Goal: Task Accomplishment & Management: Complete application form

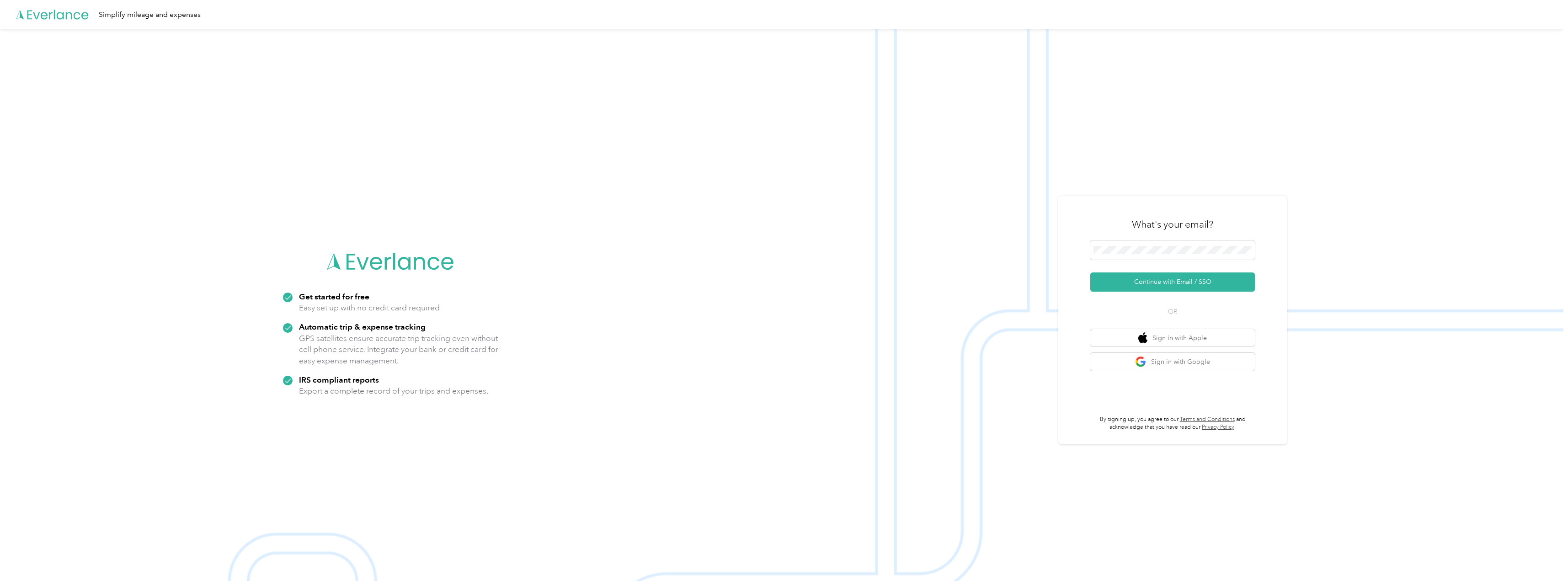
click at [1171, 238] on div "What's your email?" at bounding box center [1172, 224] width 164 height 32
click at [1171, 240] on span at bounding box center [1172, 250] width 164 height 19
click at [1172, 245] on span at bounding box center [1172, 250] width 164 height 19
click at [1175, 280] on button "Continue with Email / SSO" at bounding box center [1172, 282] width 164 height 19
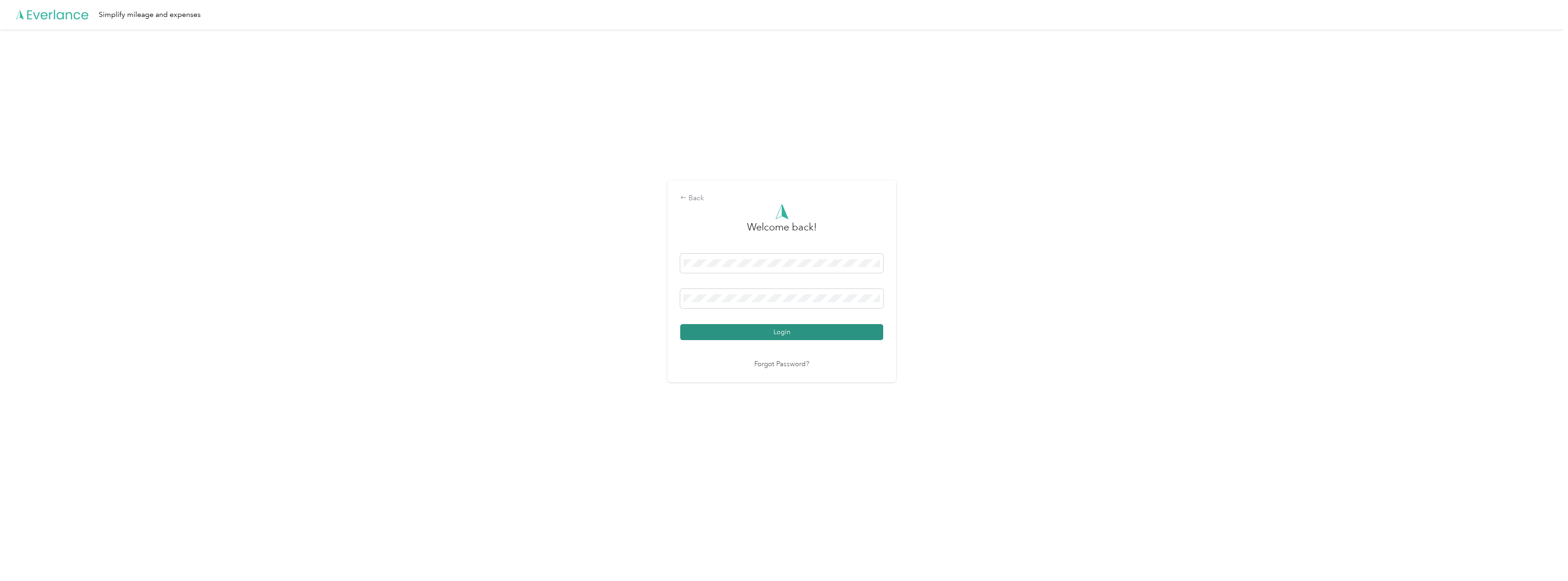
click at [783, 335] on button "Login" at bounding box center [782, 332] width 203 height 16
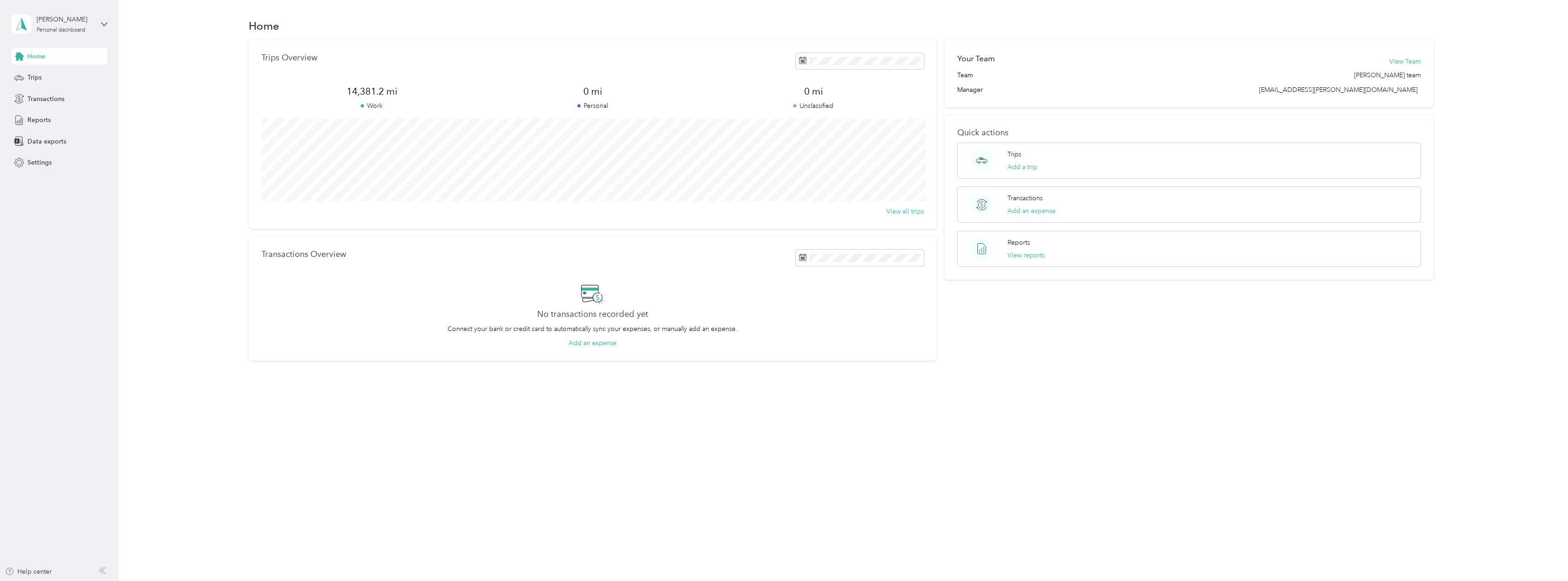
drag, startPoint x: 1368, startPoint y: 554, endPoint x: 1330, endPoint y: 520, distance: 51.0
click at [1368, 554] on div "Home Trips Overview 14,381.2 mi Work 0 mi Personal 0 mi Unclassified View all t…" at bounding box center [841, 290] width 1444 height 581
click at [1060, 417] on div "Home Trips Overview 14,381.2 mi Work 0 mi Personal 0 mi Unclassified View all t…" at bounding box center [841, 290] width 1444 height 581
click at [47, 125] on div "Reports" at bounding box center [60, 120] width 96 height 16
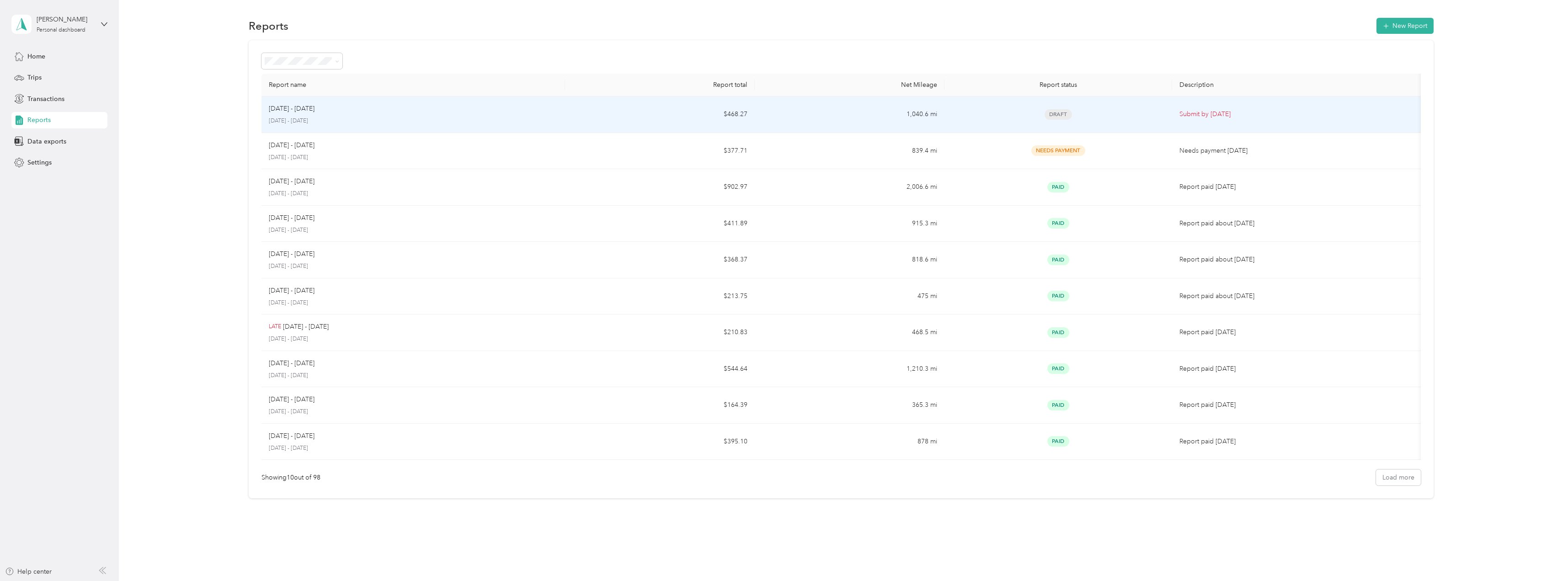
click at [647, 119] on td "$468.27" at bounding box center [660, 114] width 190 height 37
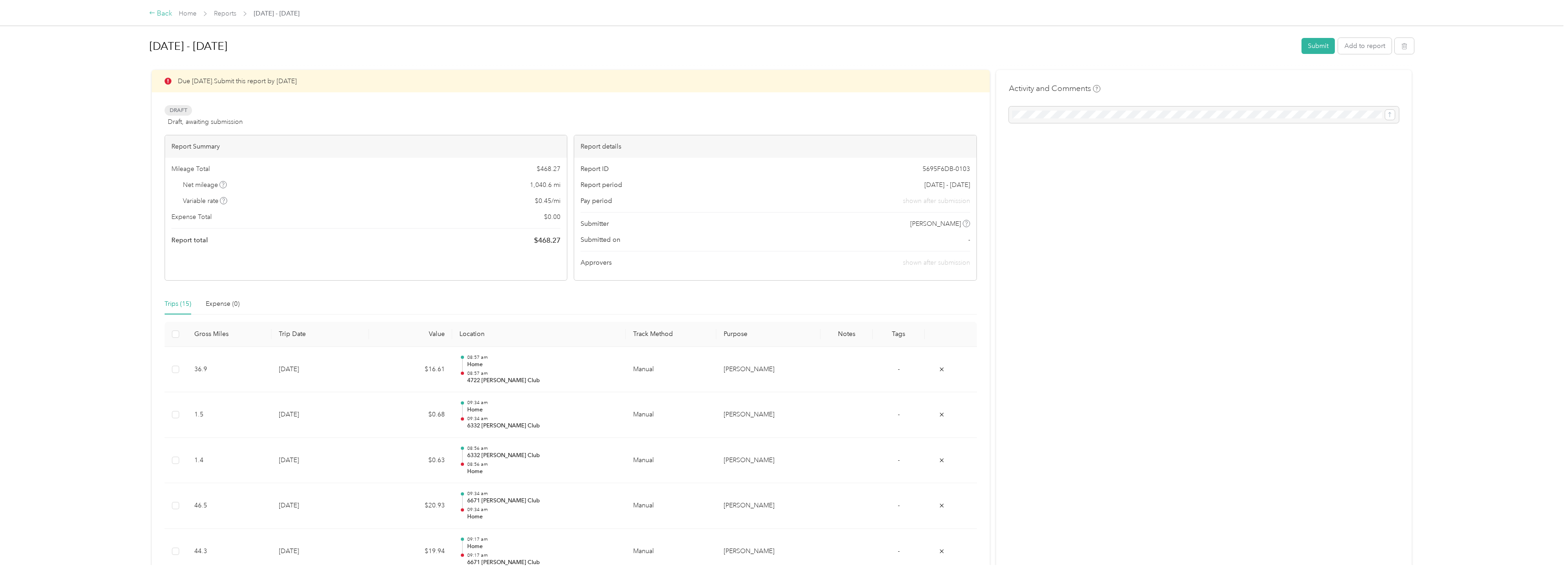
click at [164, 18] on div "Back" at bounding box center [161, 14] width 24 height 11
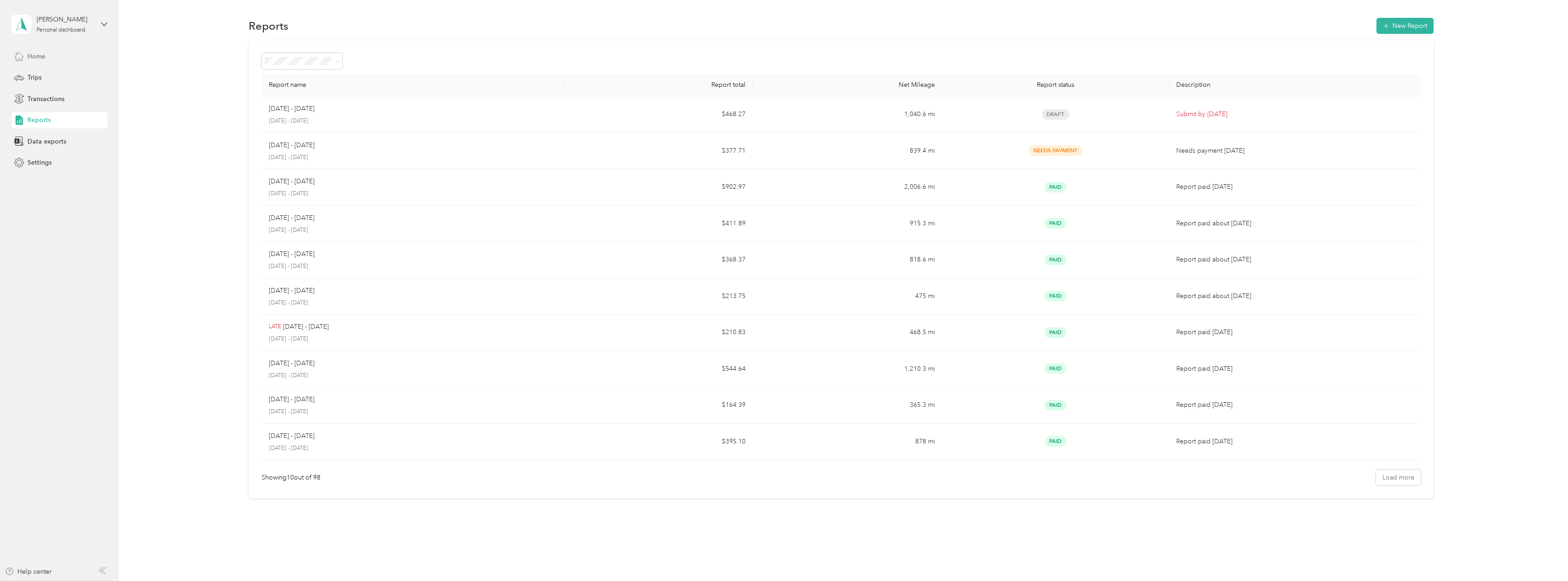
click at [51, 56] on div "Home" at bounding box center [60, 56] width 96 height 16
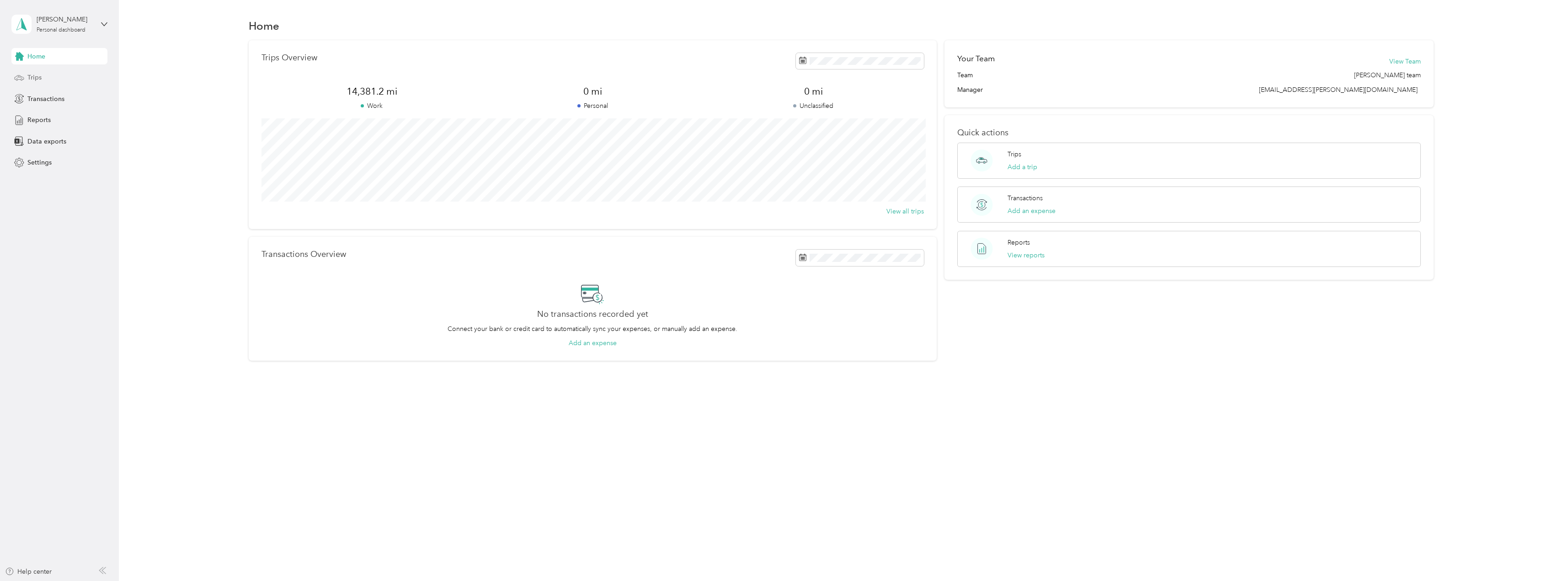
click at [38, 83] on div "Trips" at bounding box center [60, 77] width 96 height 16
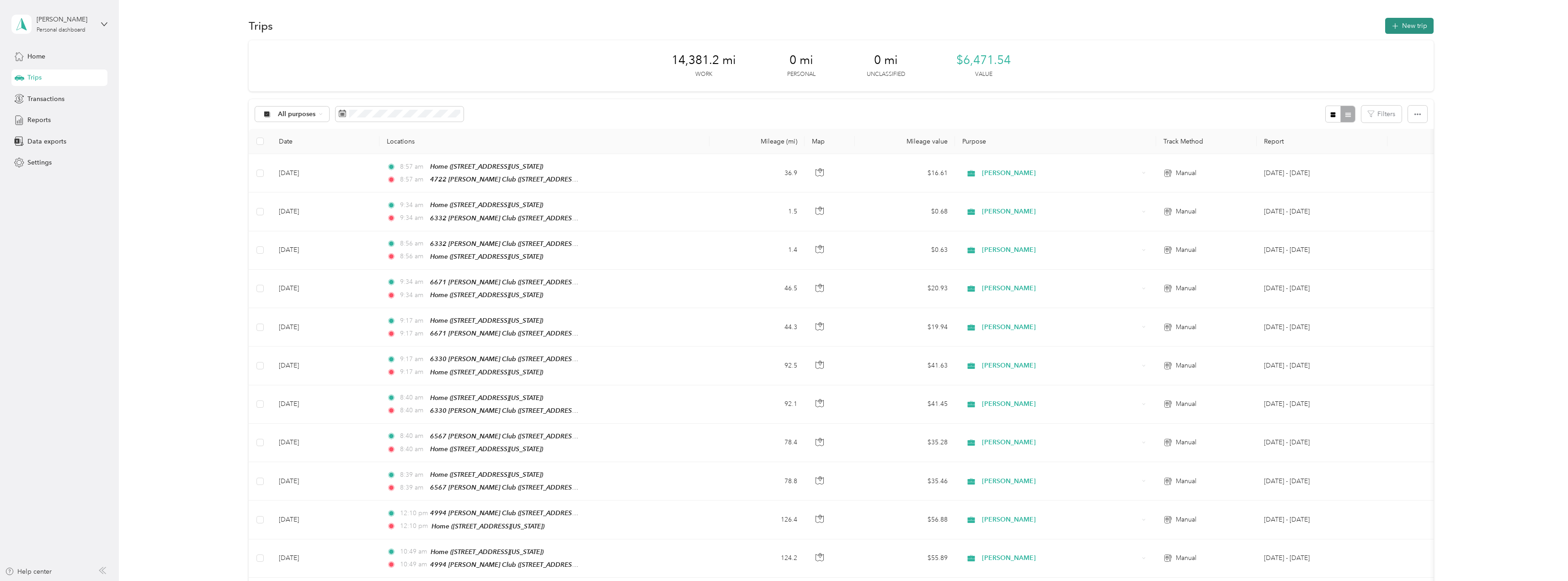
click at [1418, 25] on button "New trip" at bounding box center [1410, 26] width 49 height 16
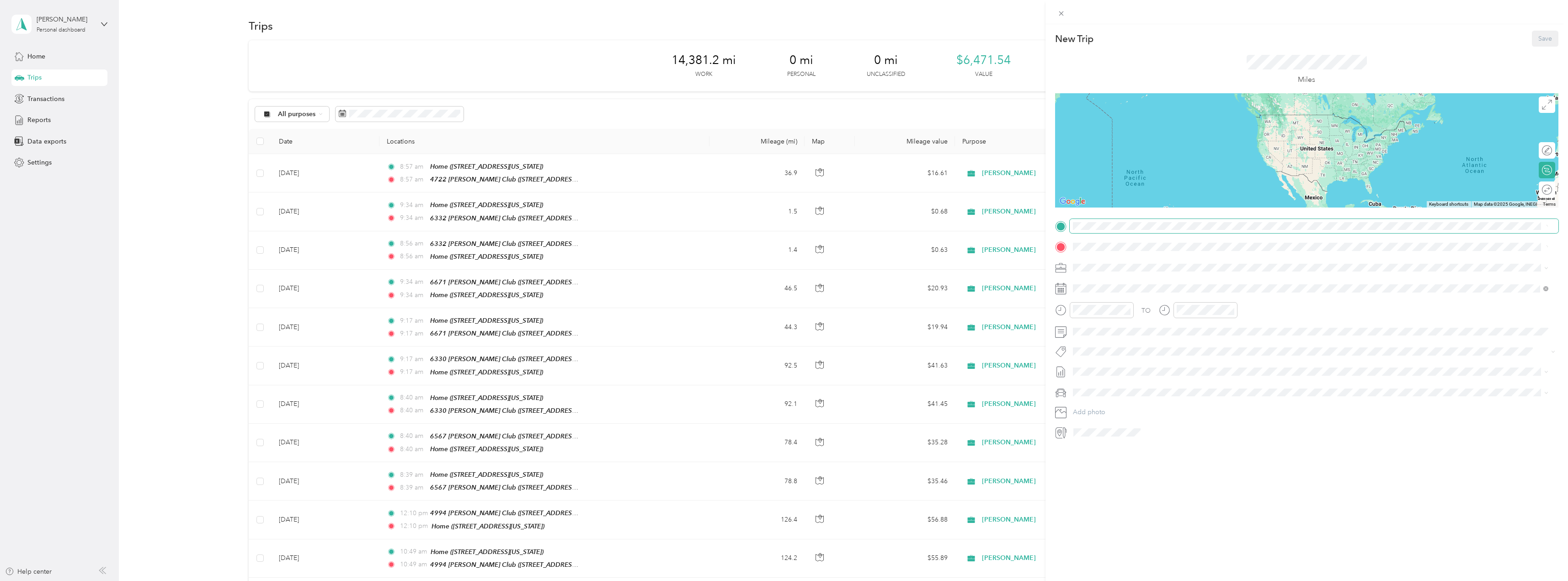
click at [1101, 230] on span at bounding box center [1314, 226] width 489 height 15
click at [1153, 271] on span "[STREET_ADDRESS][US_STATE]" at bounding box center [1135, 271] width 91 height 8
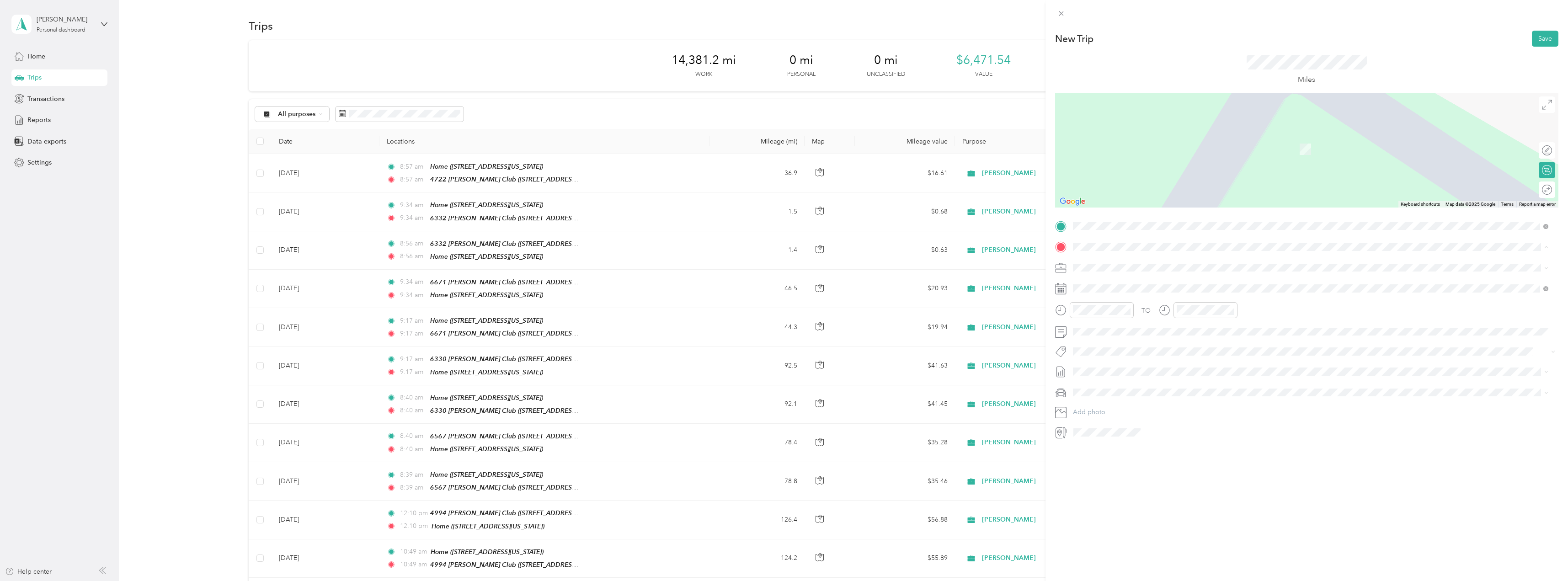
click at [1124, 311] on div "Home" at bounding box center [1135, 311] width 91 height 9
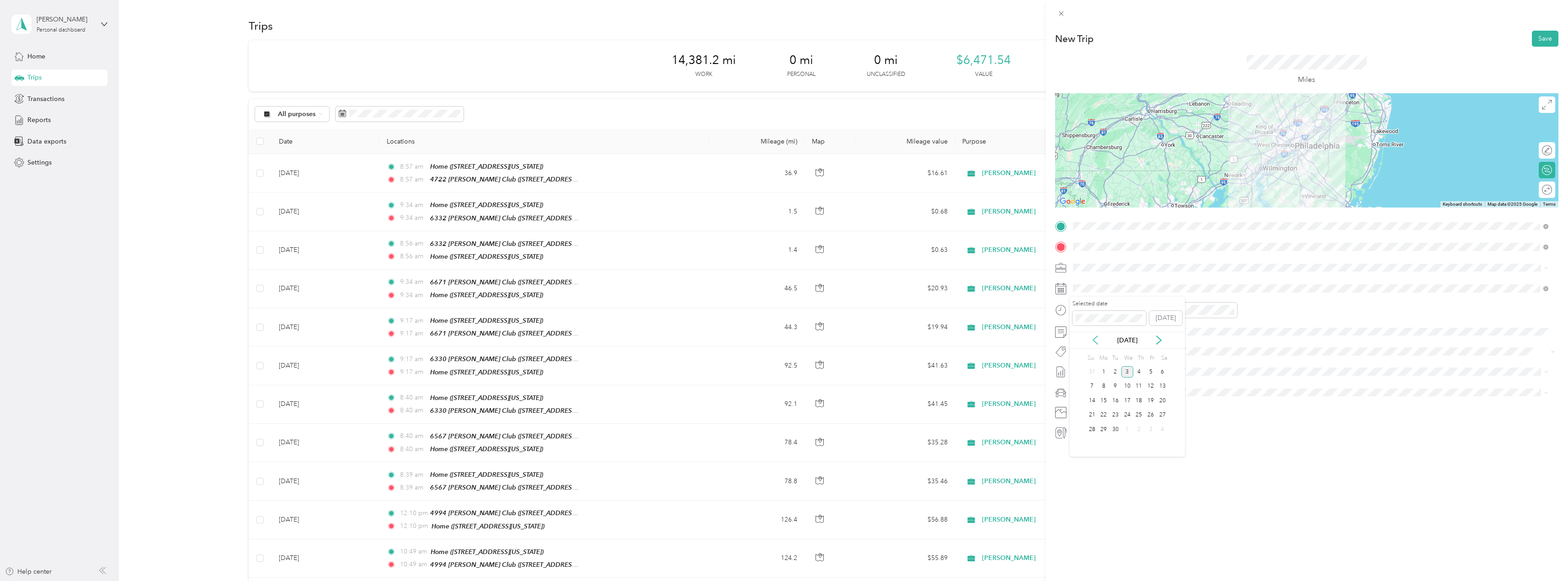
click at [1094, 339] on icon at bounding box center [1096, 340] width 5 height 9
click at [1149, 425] on div "29" at bounding box center [1151, 429] width 12 height 12
click at [1545, 37] on button "Save" at bounding box center [1545, 38] width 27 height 16
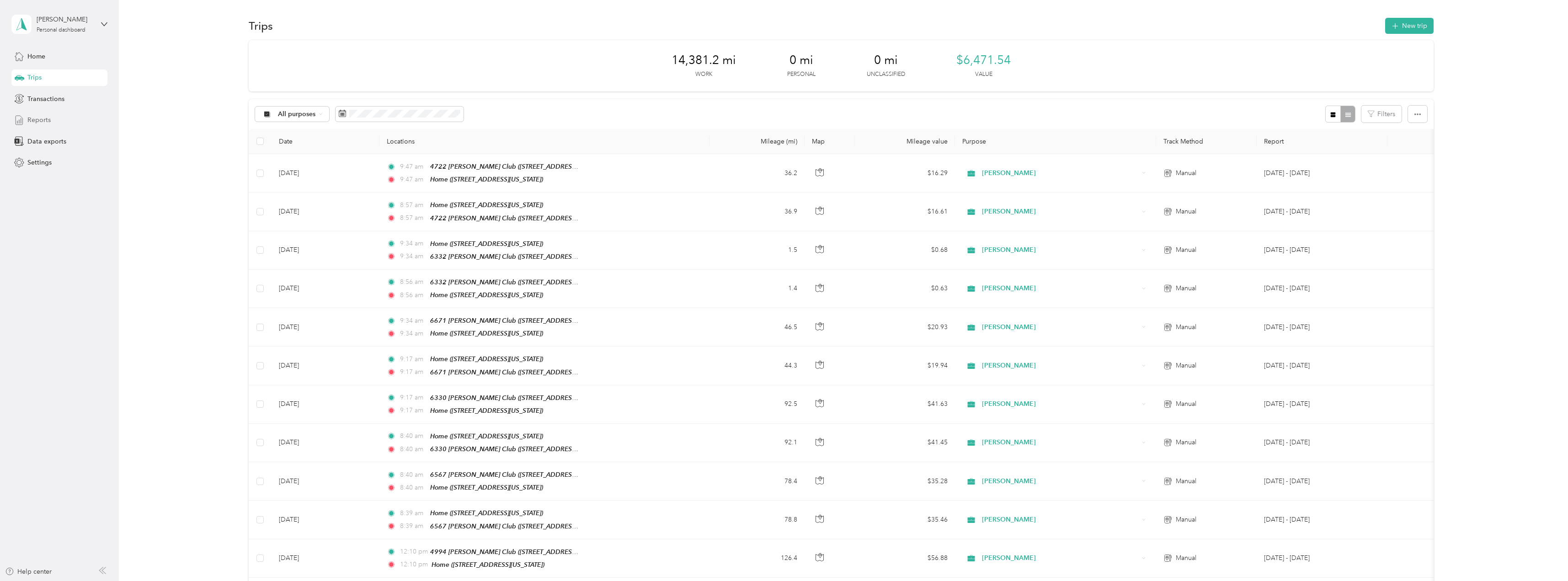
click at [52, 120] on div "Reports" at bounding box center [60, 120] width 96 height 16
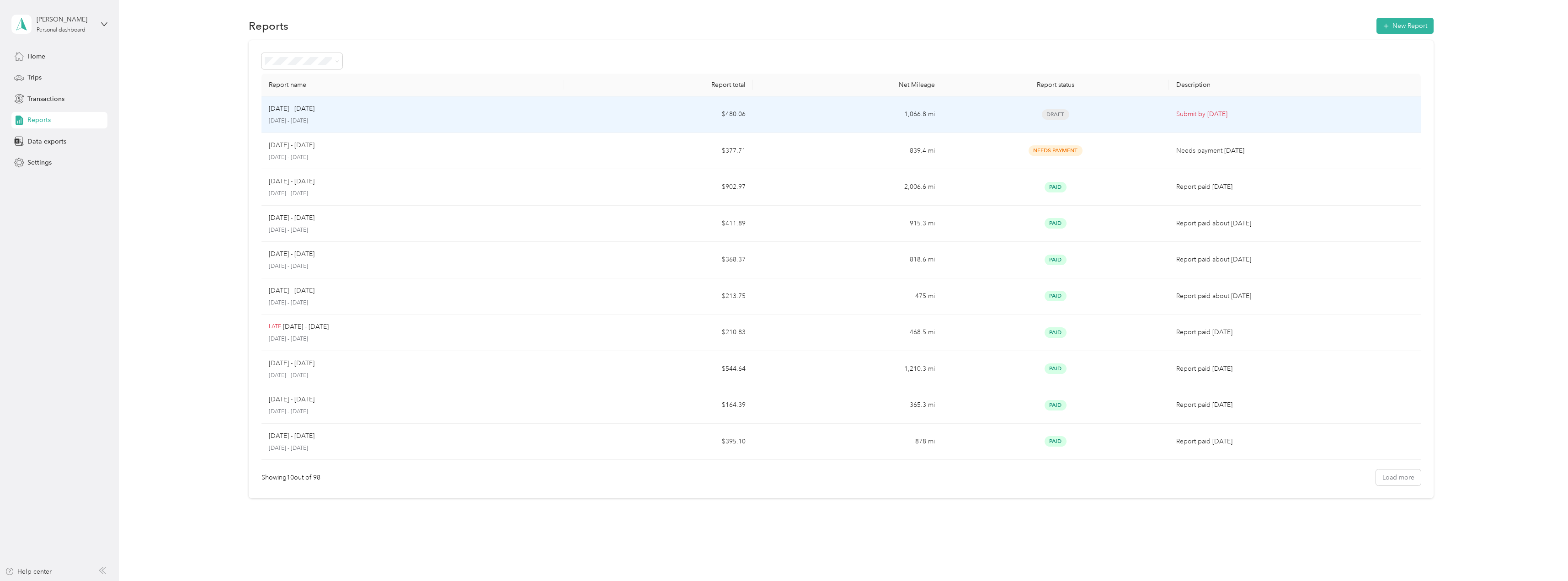
click at [667, 108] on td "$480.06" at bounding box center [659, 114] width 189 height 37
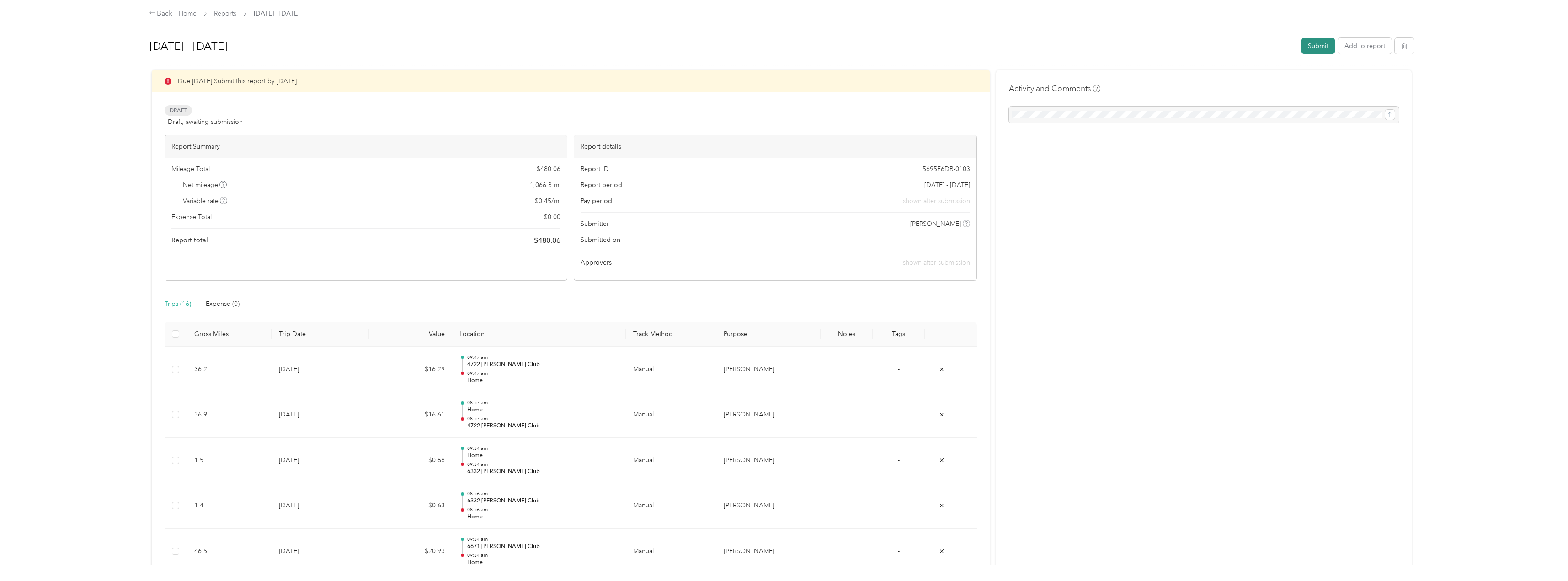
click at [1318, 43] on button "Submit" at bounding box center [1318, 46] width 33 height 16
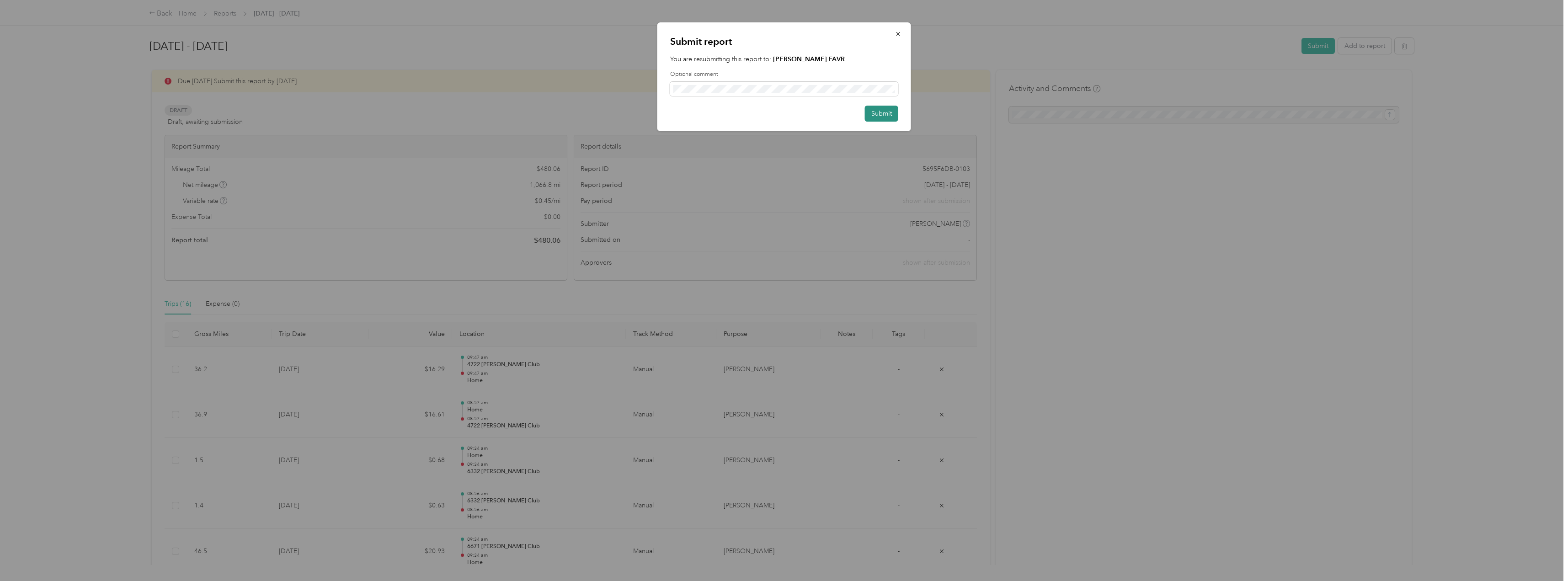
click at [892, 117] on button "Submit" at bounding box center [881, 113] width 33 height 16
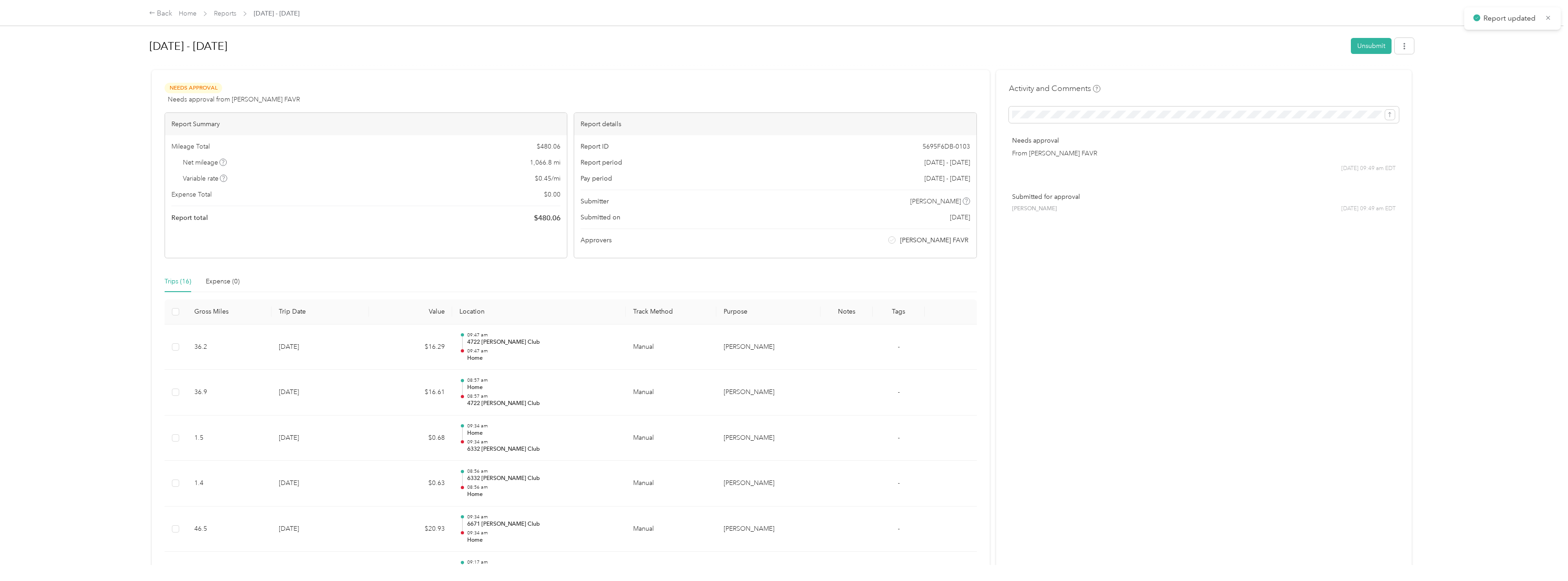
click at [29, 55] on div "Back Home Reports [DATE] - [DATE] [DATE] - [DATE] Unsubmit Needs Approval Needs…" at bounding box center [782, 290] width 1563 height 581
